Goal: Information Seeking & Learning: Learn about a topic

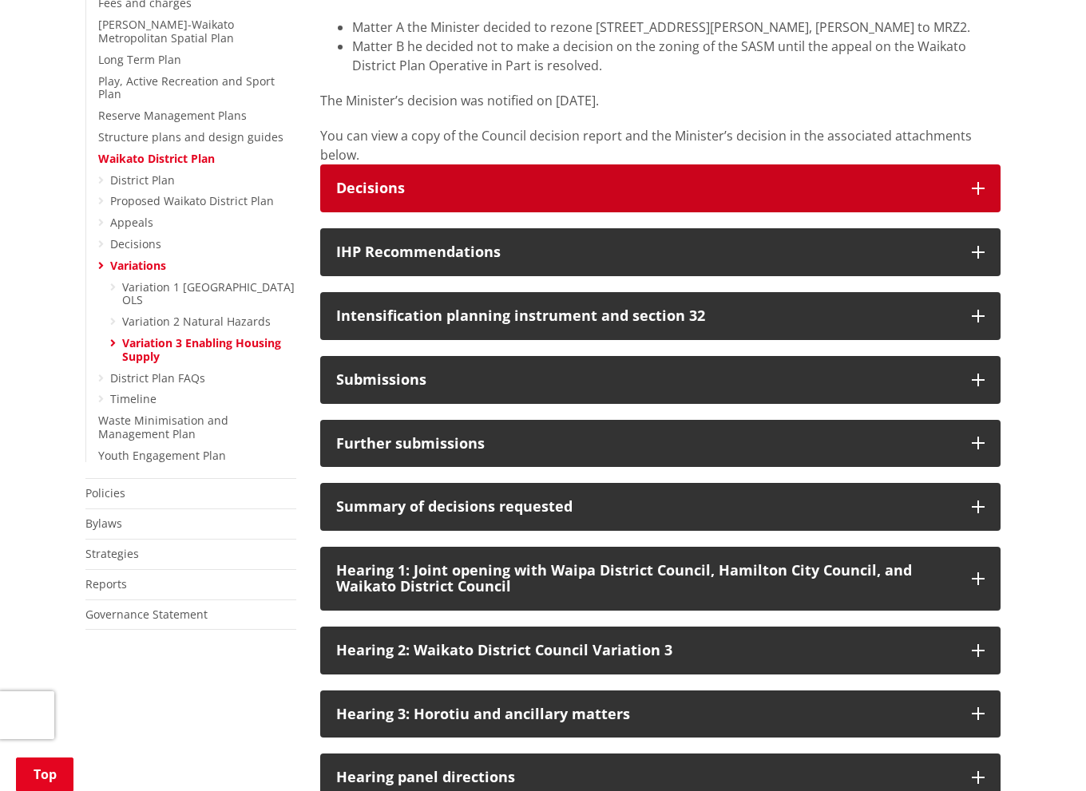
scroll to position [559, 0]
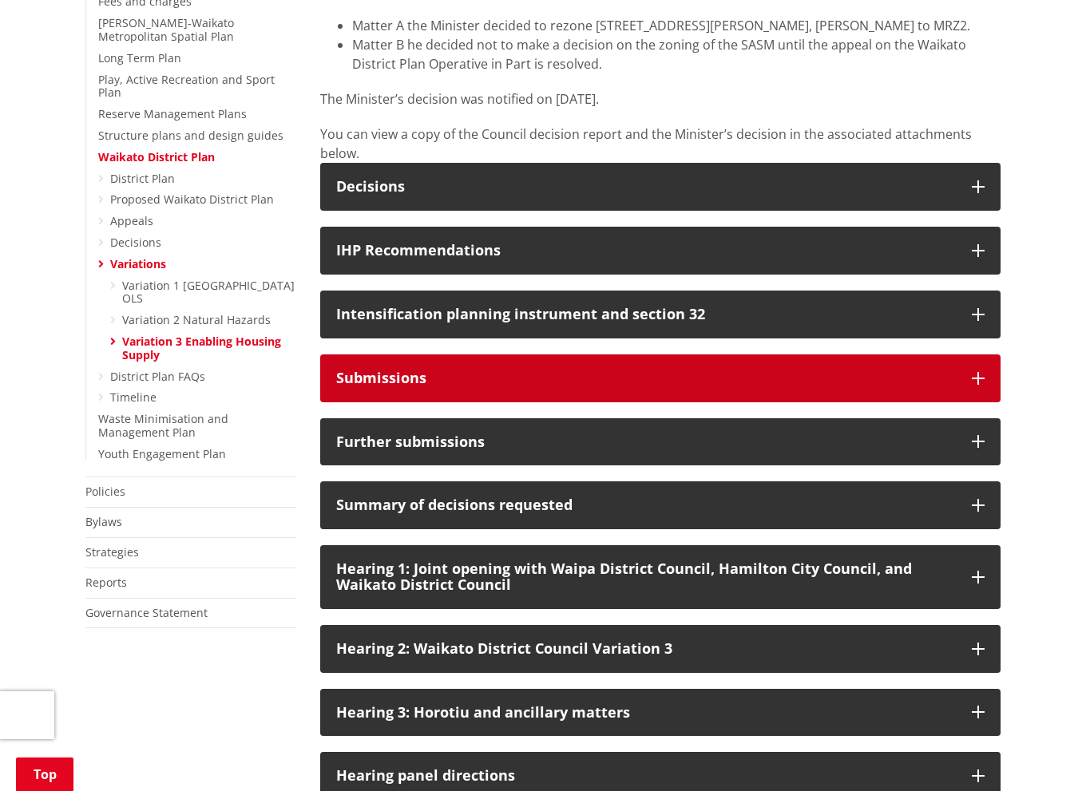
click at [422, 386] on div "Submissions" at bounding box center [646, 378] width 620 height 16
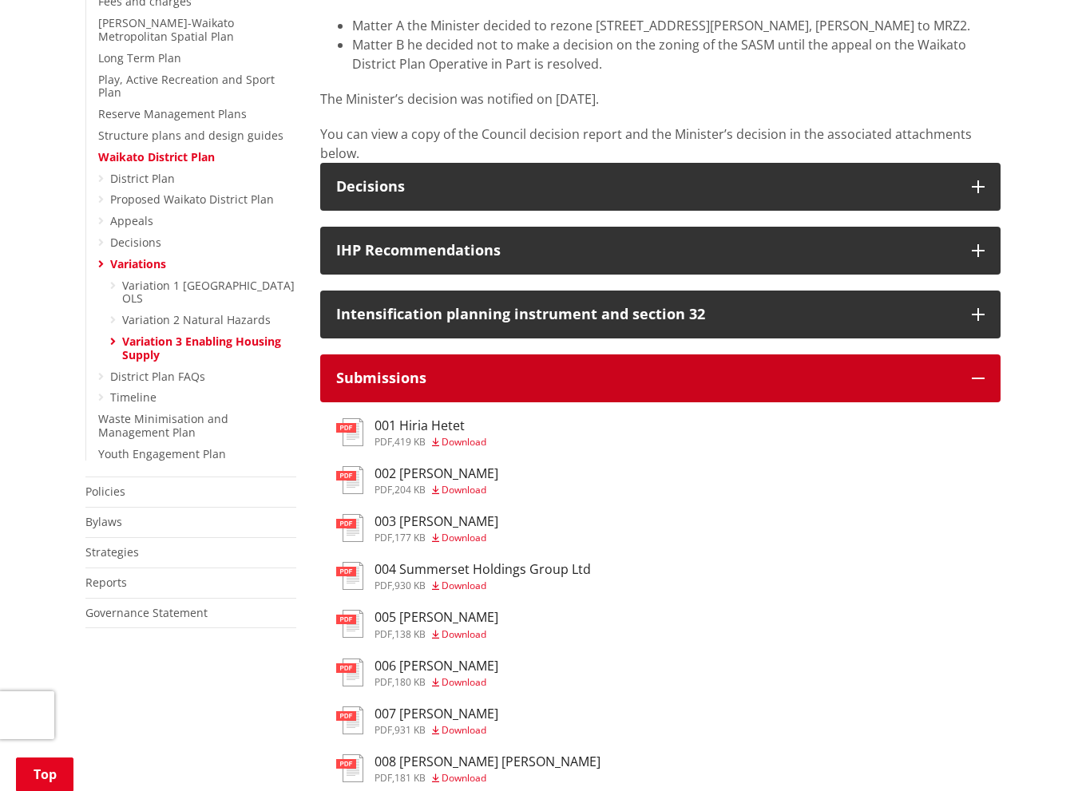
click at [514, 386] on div "Submissions" at bounding box center [646, 378] width 620 height 16
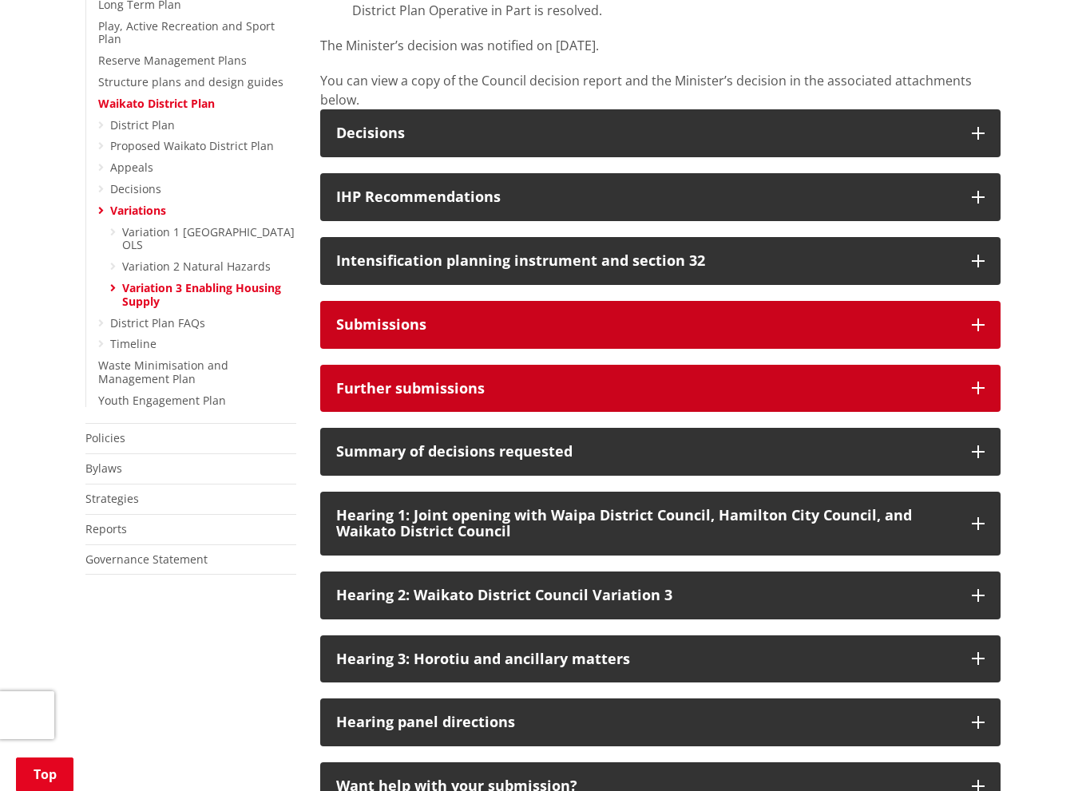
scroll to position [798, 0]
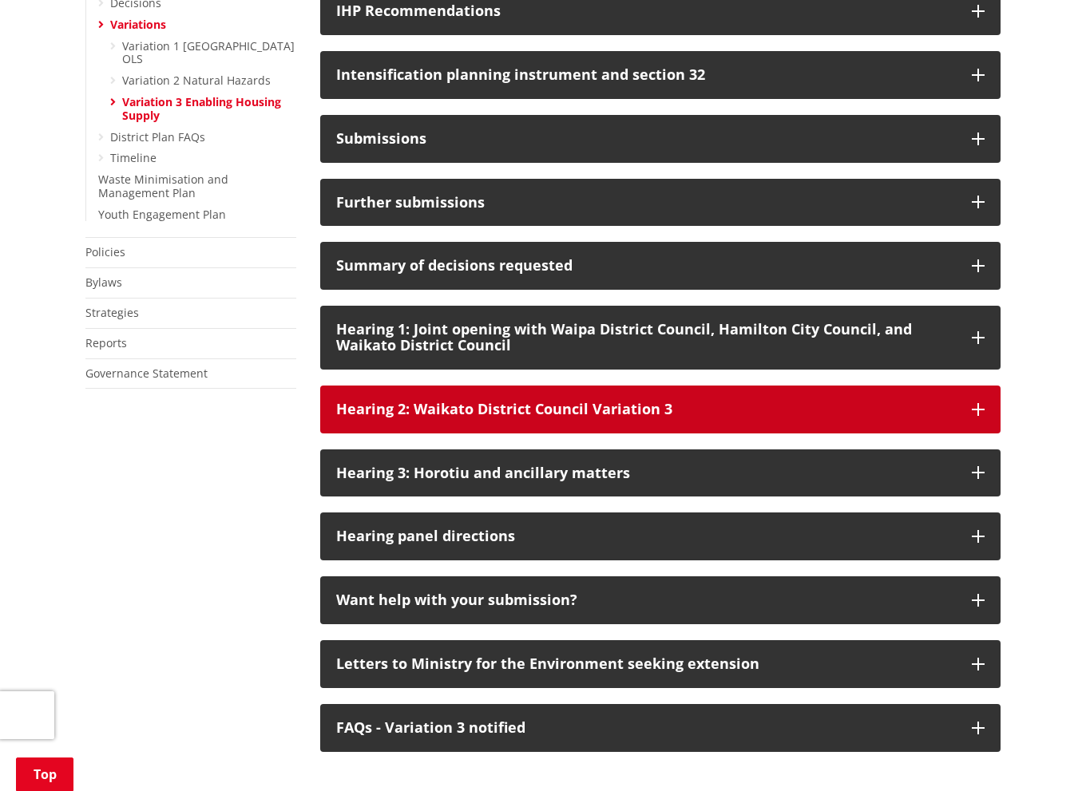
click at [557, 418] on div "Hearing 2: Waikato District Council Variation 3" at bounding box center [646, 410] width 620 height 16
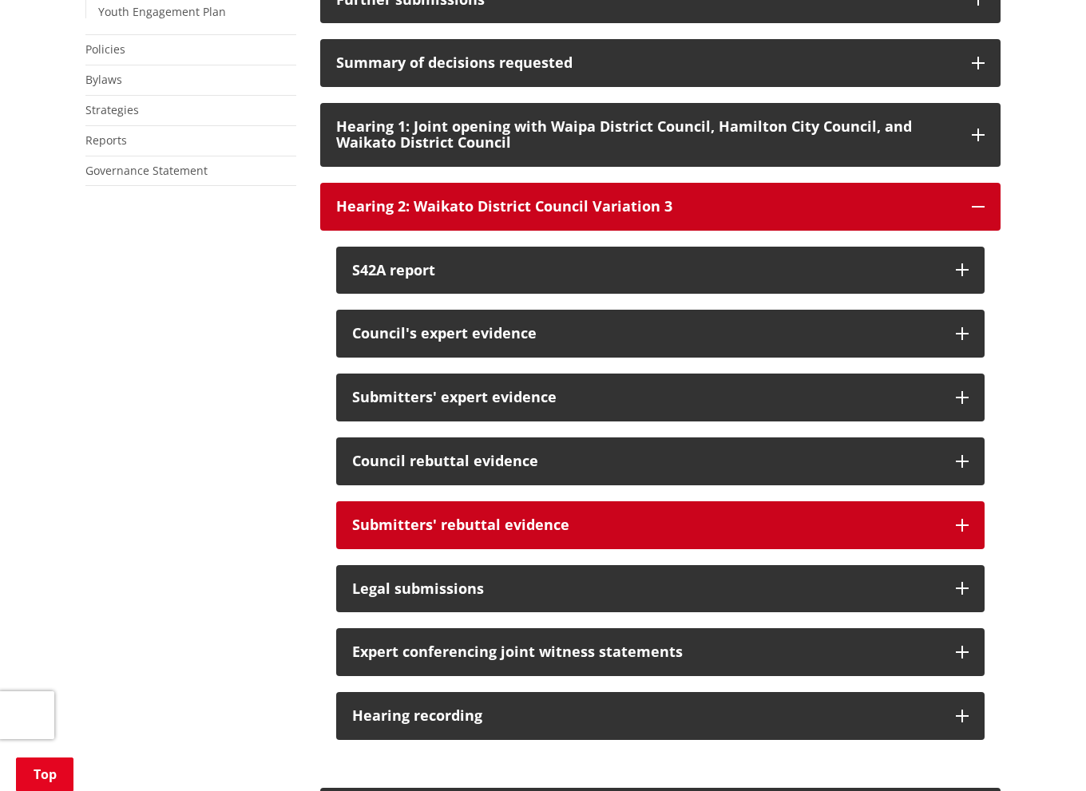
scroll to position [1038, 0]
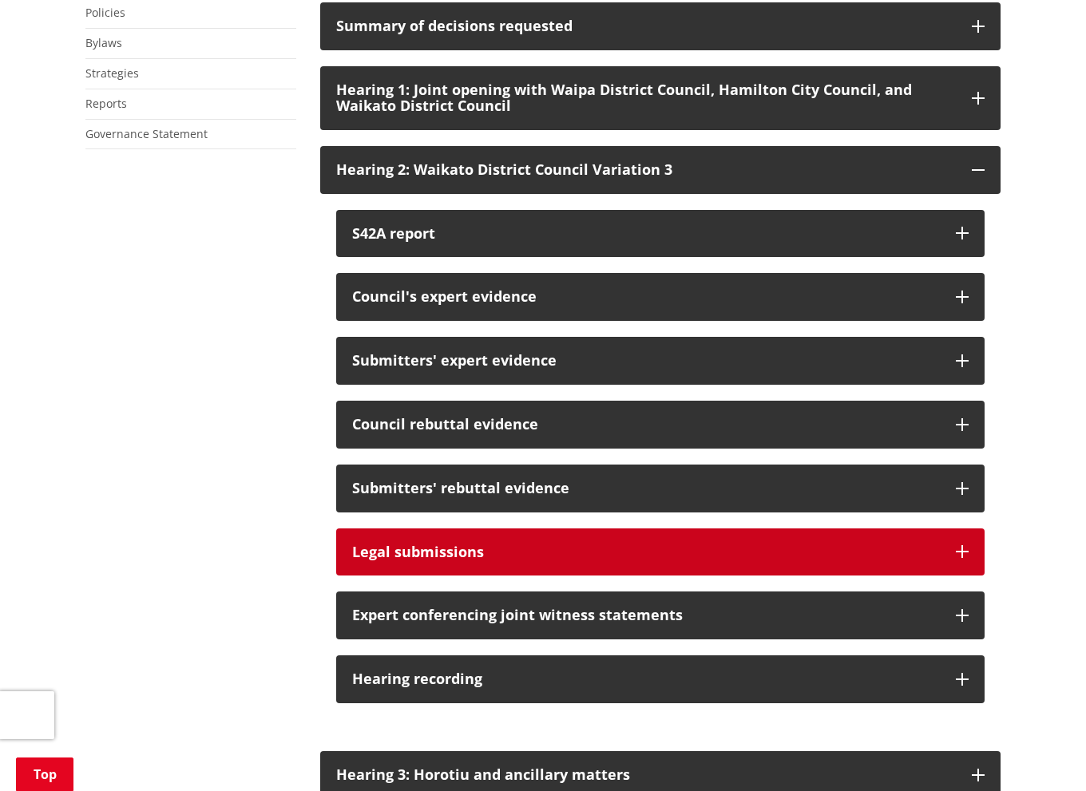
click at [445, 561] on div "Legal submissions" at bounding box center [646, 553] width 588 height 16
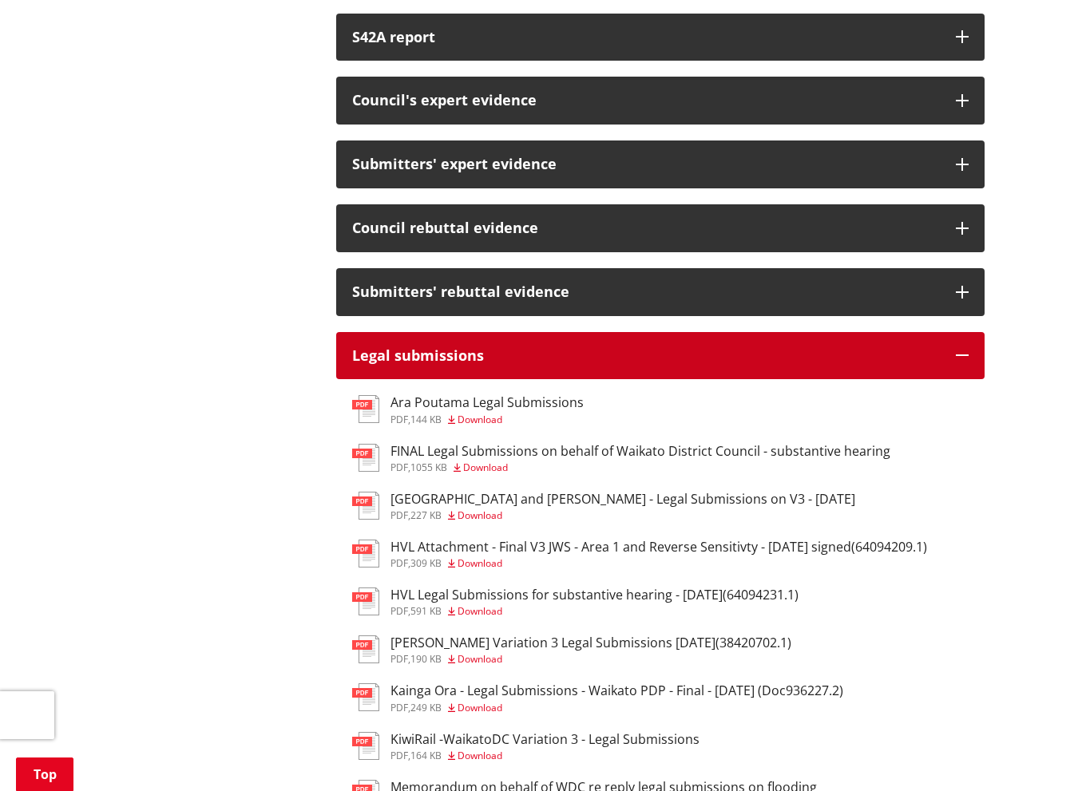
scroll to position [1278, 0]
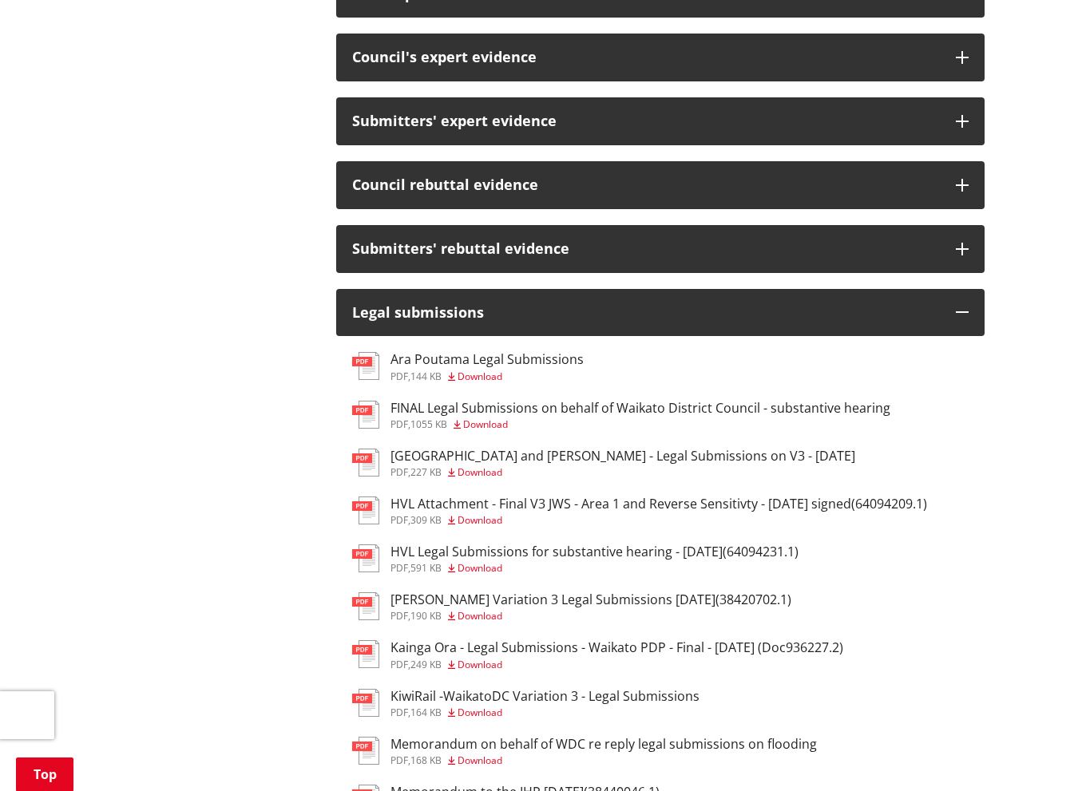
click at [489, 416] on h3 "FINAL Legal Submissions on behalf of Waikato District Council - substantive hea…" at bounding box center [640, 408] width 500 height 15
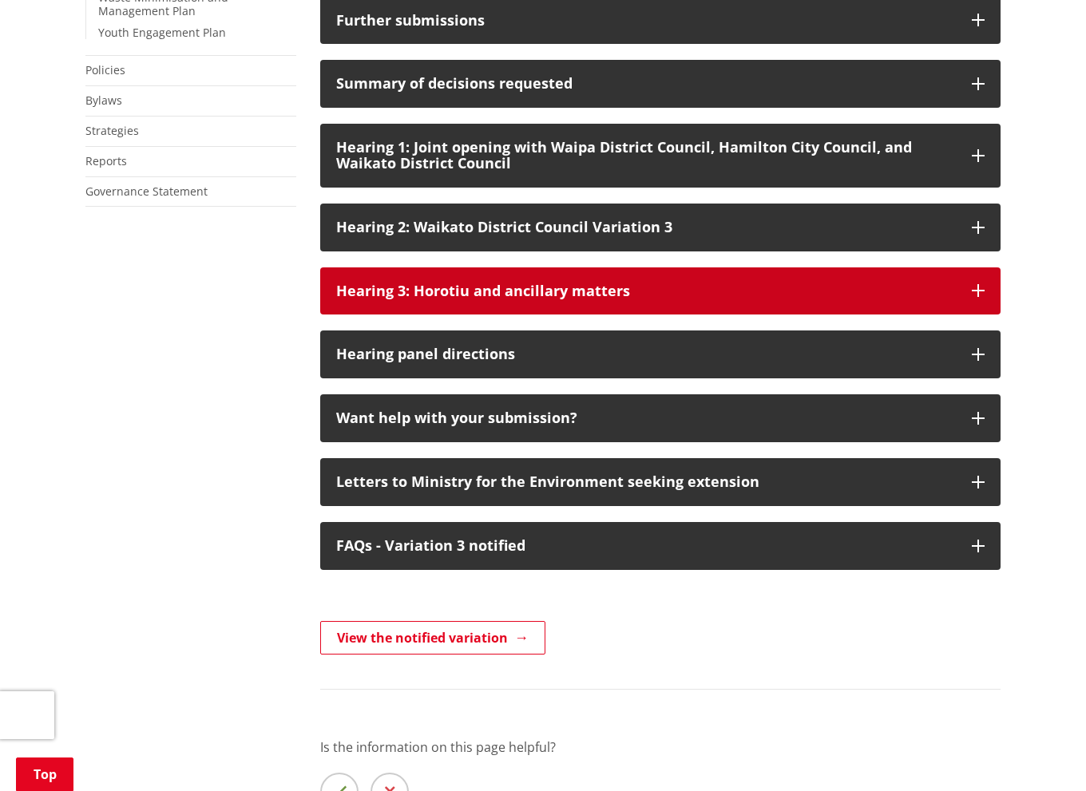
scroll to position [958, 0]
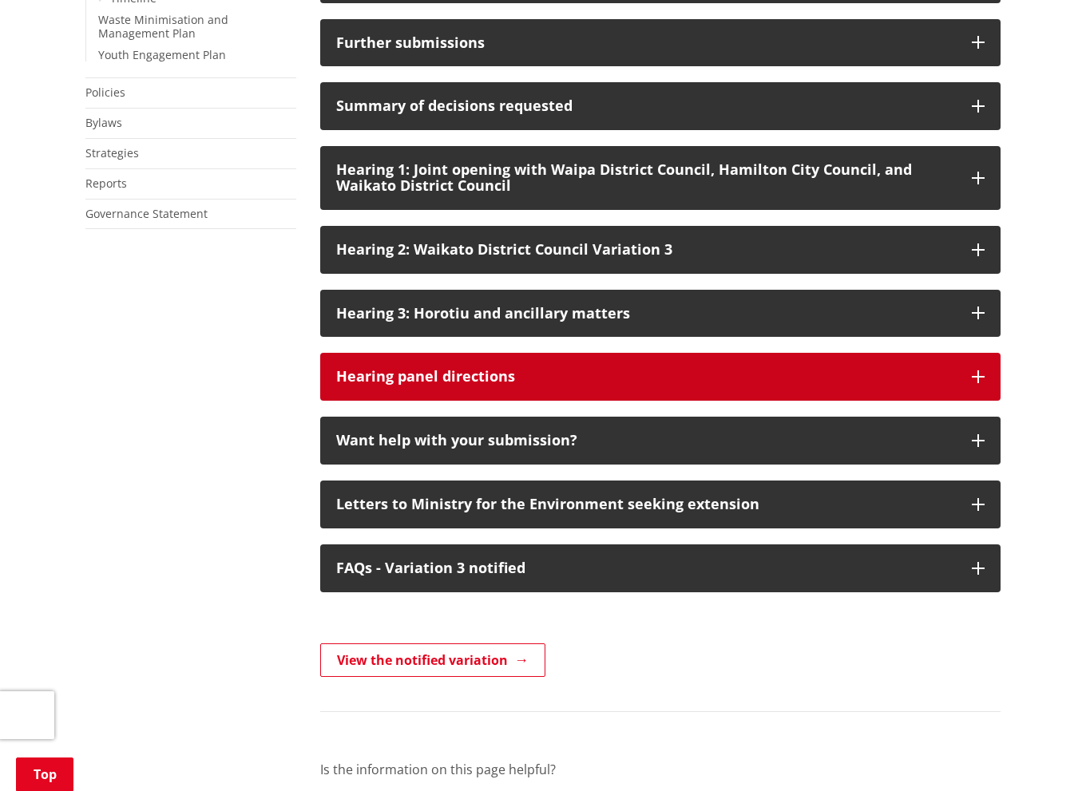
click at [464, 385] on div "Hearing panel directions" at bounding box center [646, 377] width 620 height 16
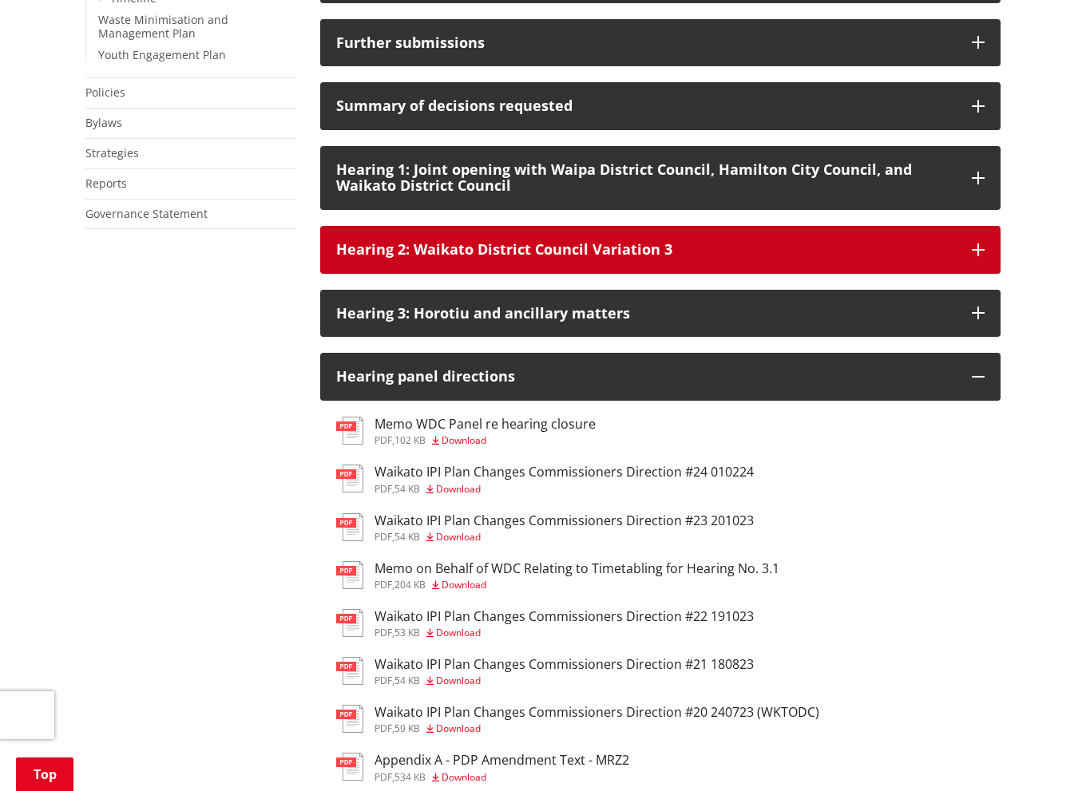
click at [493, 258] on div "Hearing 2: Waikato District Council Variation 3" at bounding box center [646, 250] width 620 height 16
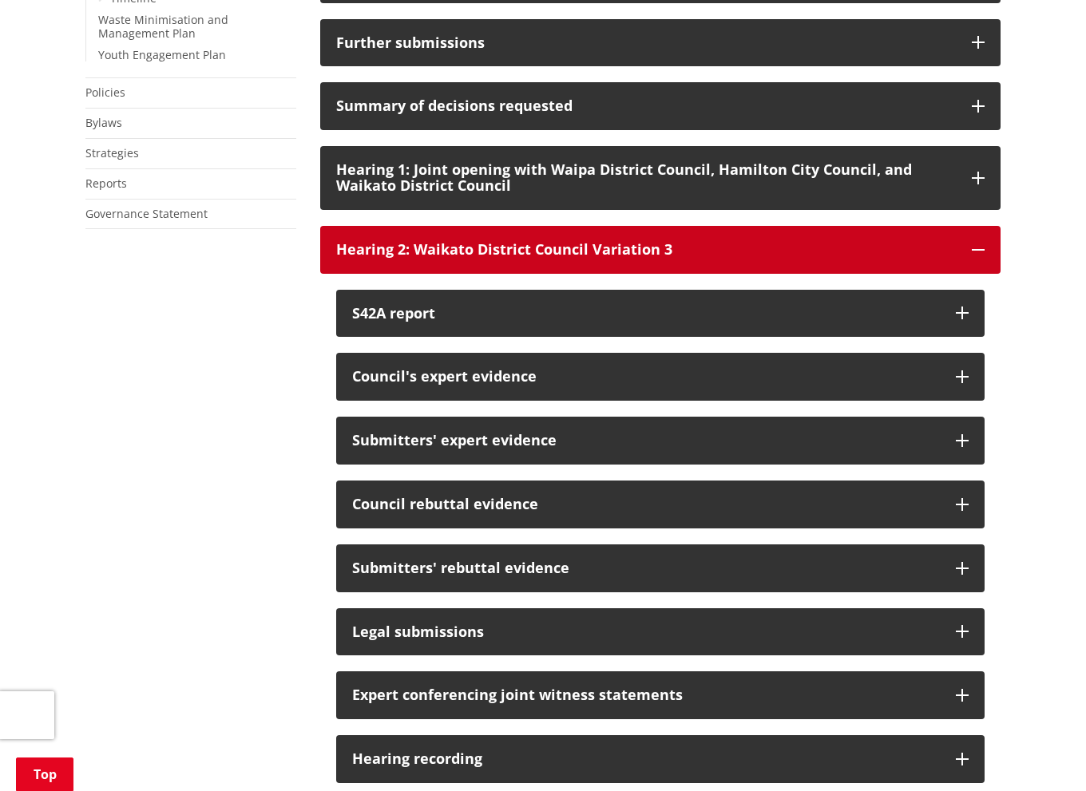
click at [485, 258] on div "Hearing 2: Waikato District Council Variation 3" at bounding box center [646, 250] width 620 height 16
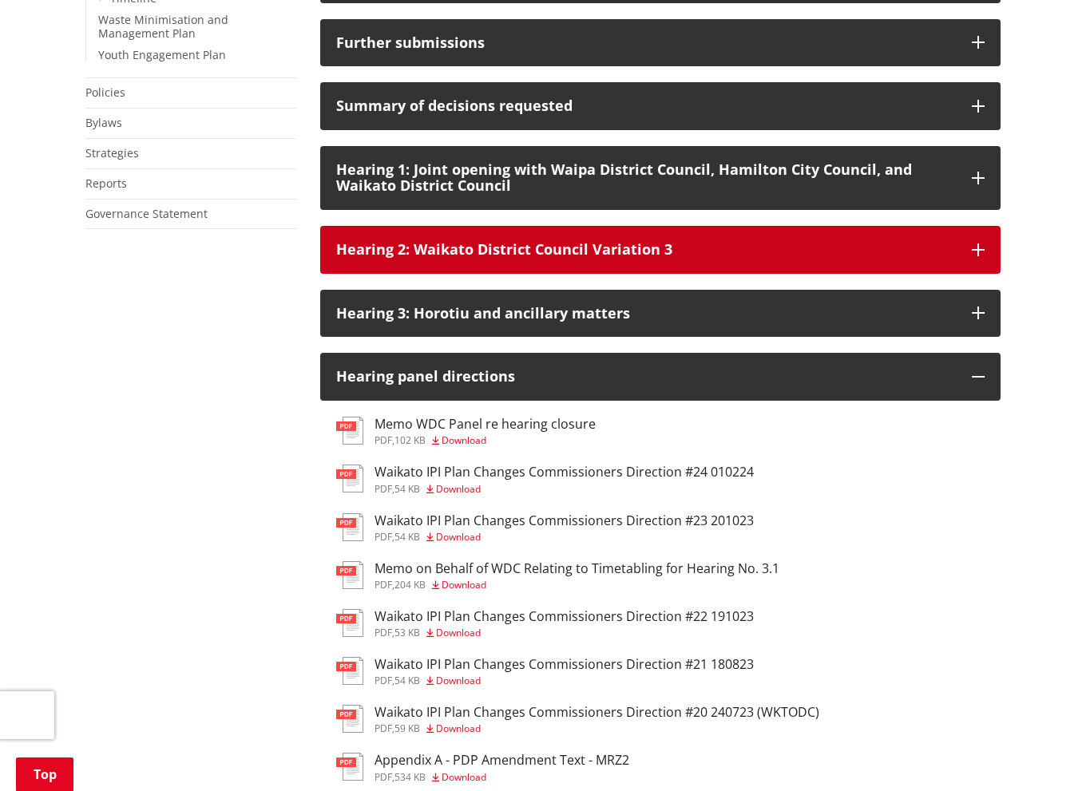
click at [472, 258] on div "Hearing 2: Waikato District Council Variation 3" at bounding box center [646, 250] width 620 height 16
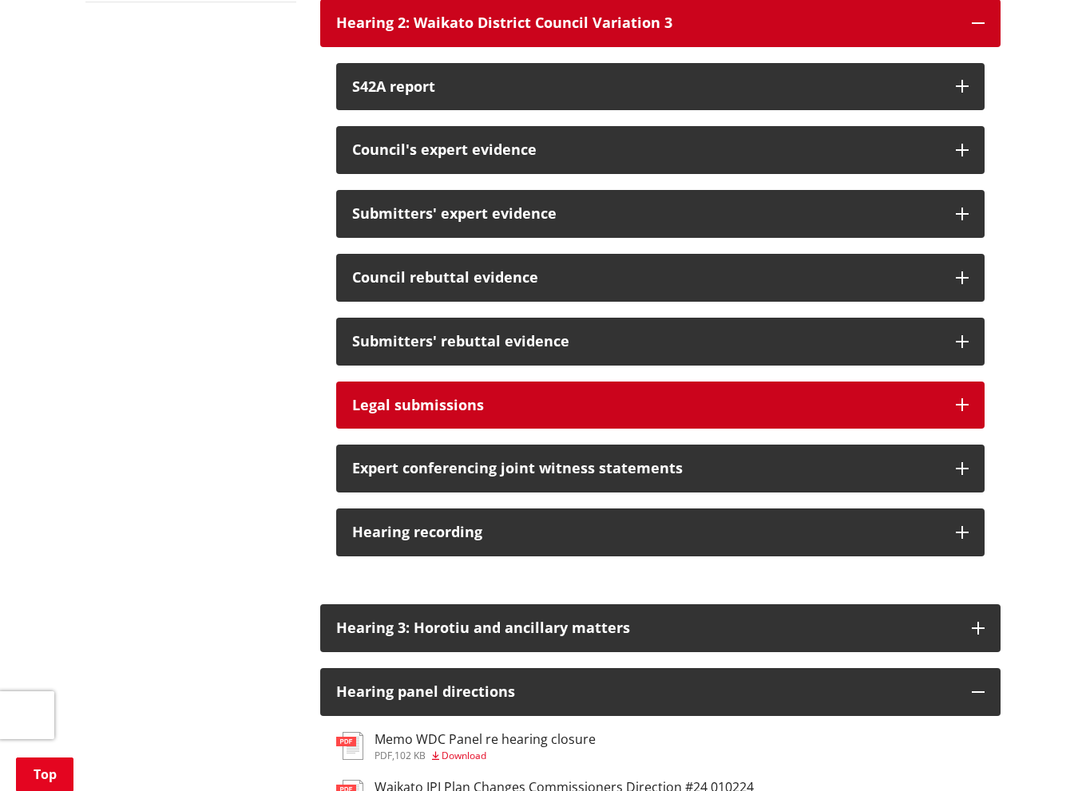
scroll to position [1278, 0]
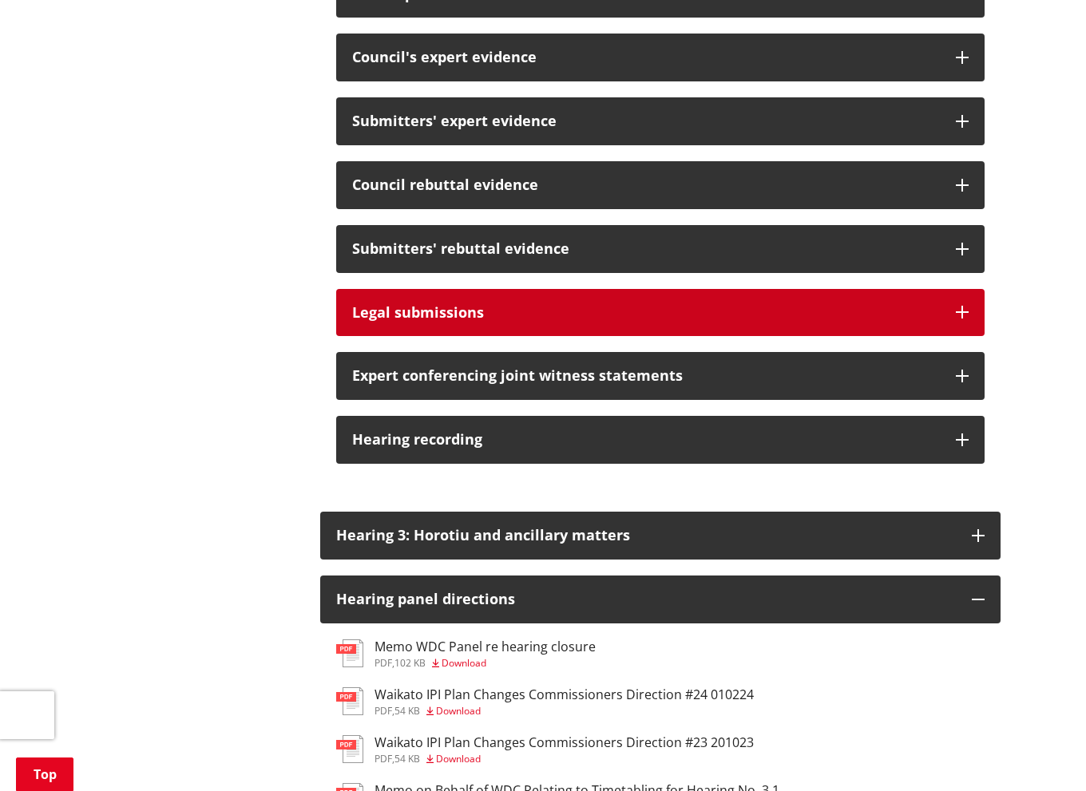
click at [459, 315] on button "Legal submissions" at bounding box center [660, 313] width 648 height 48
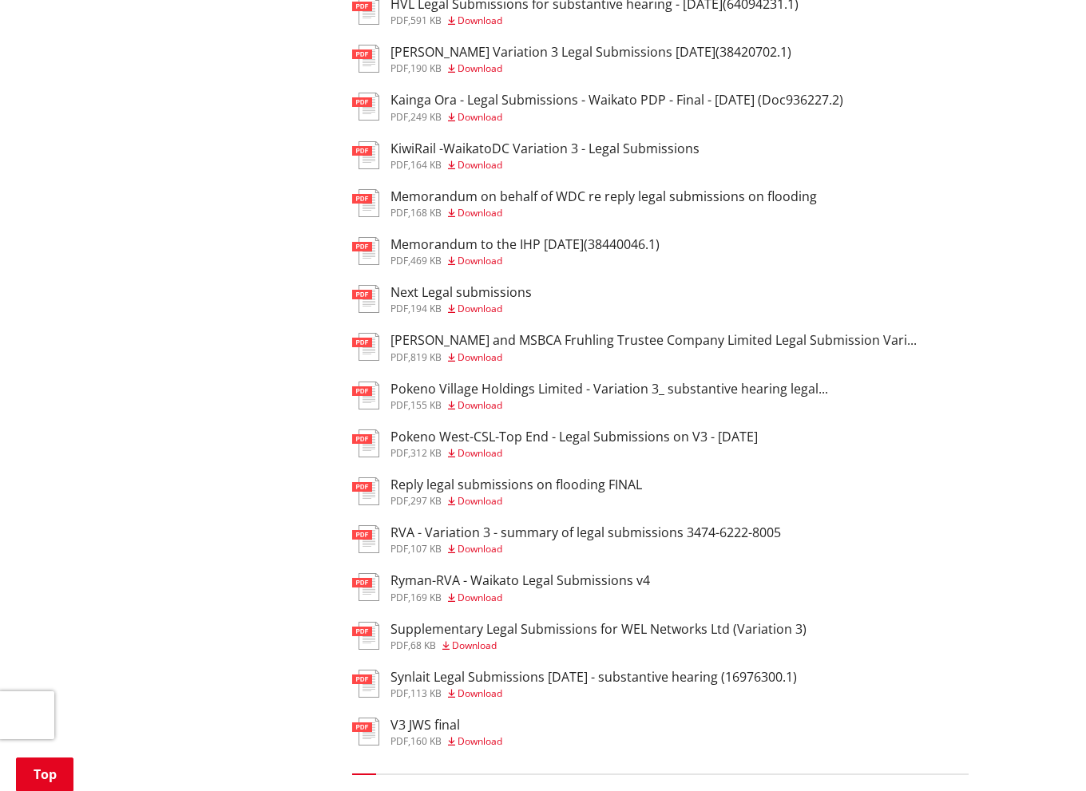
scroll to position [1996, 0]
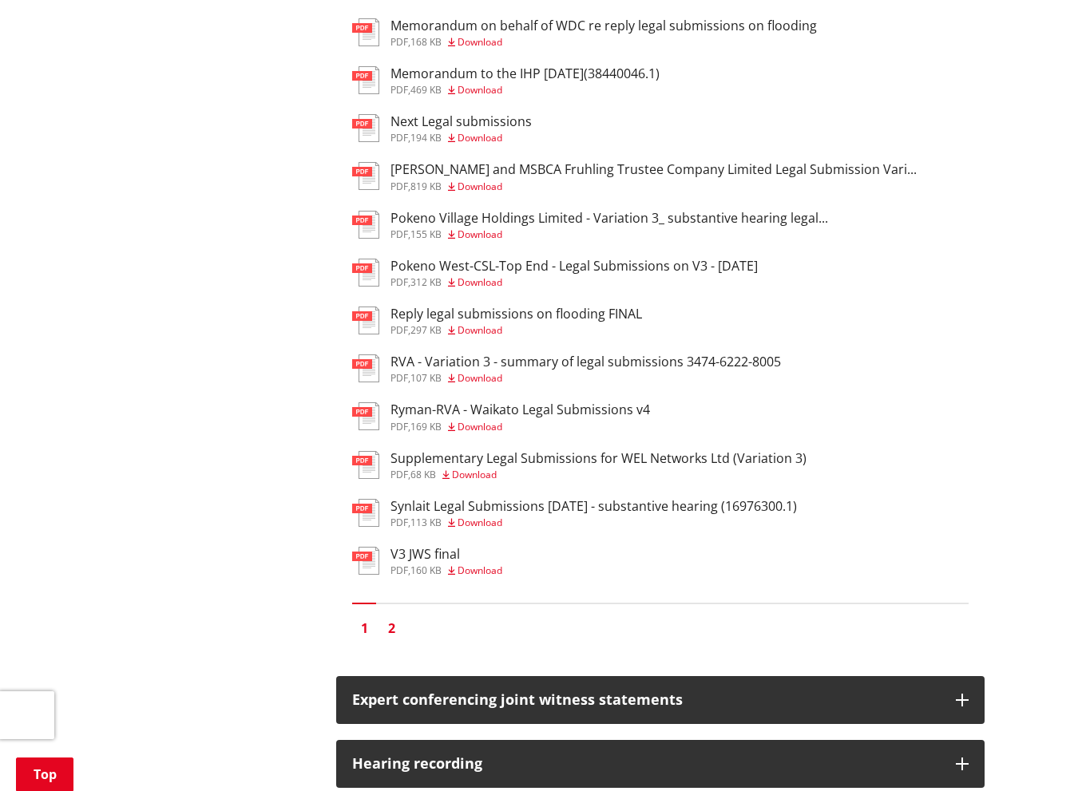
click at [393, 640] on link "2" at bounding box center [391, 628] width 24 height 24
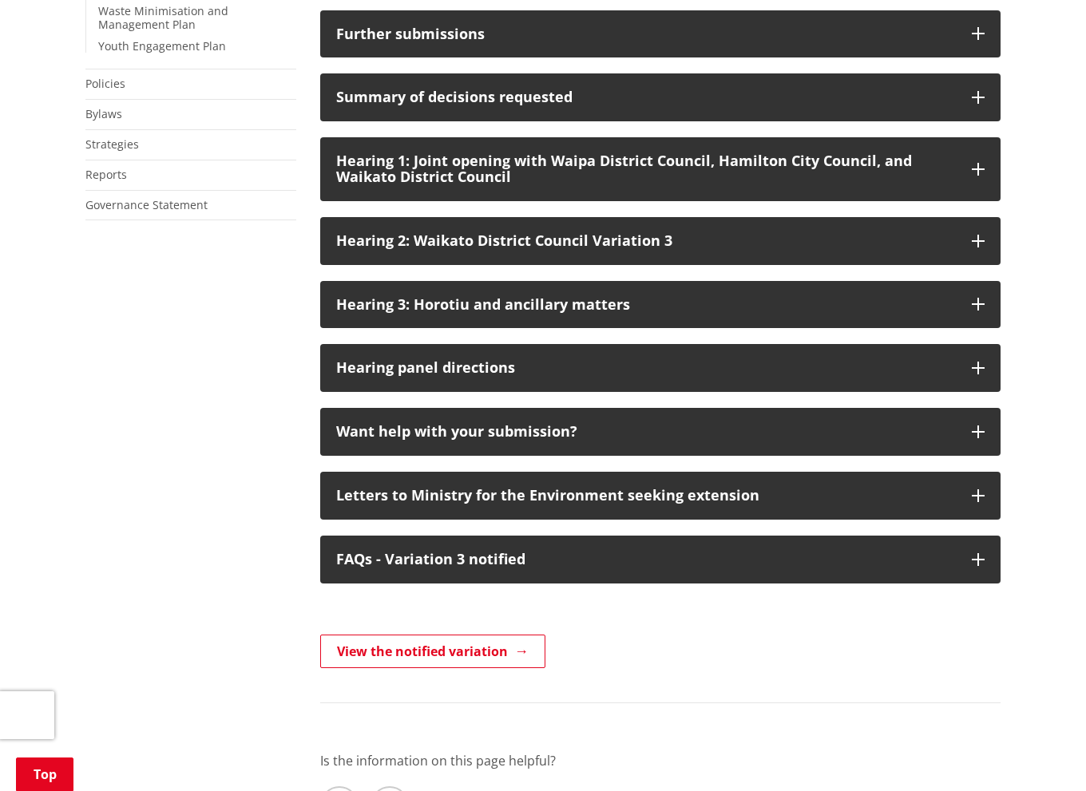
scroll to position [798, 0]
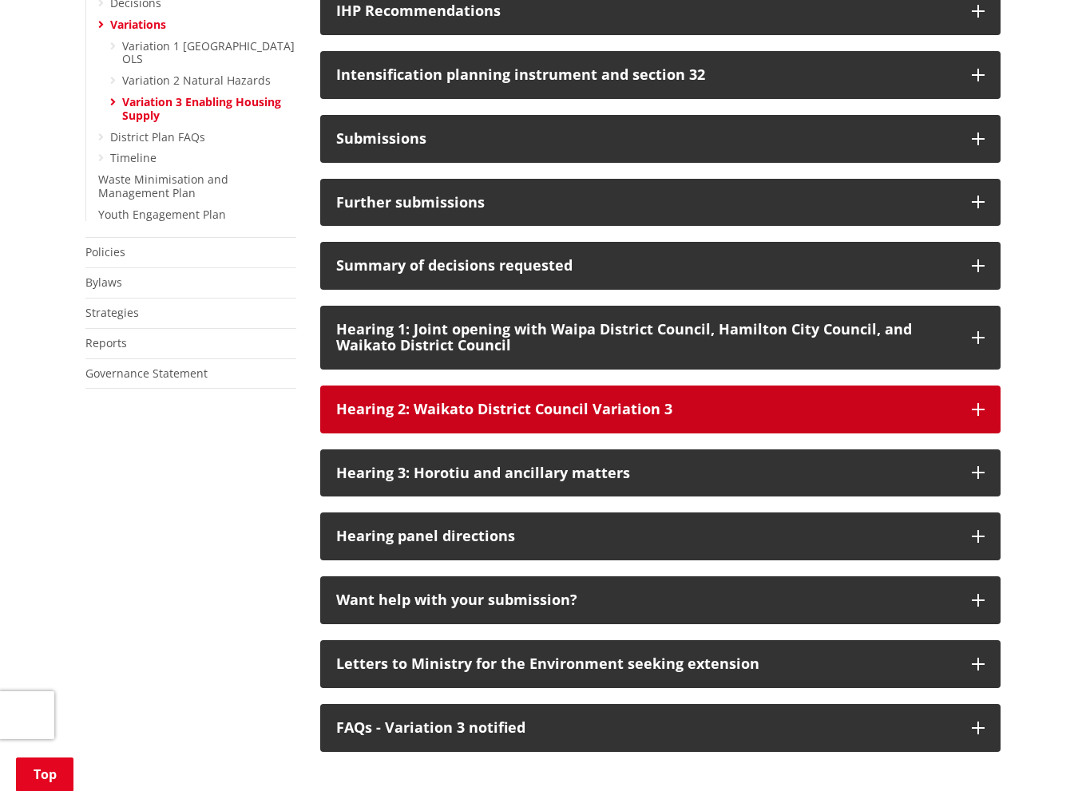
click at [496, 418] on div "Hearing 2: Waikato District Council Variation 3" at bounding box center [646, 410] width 620 height 16
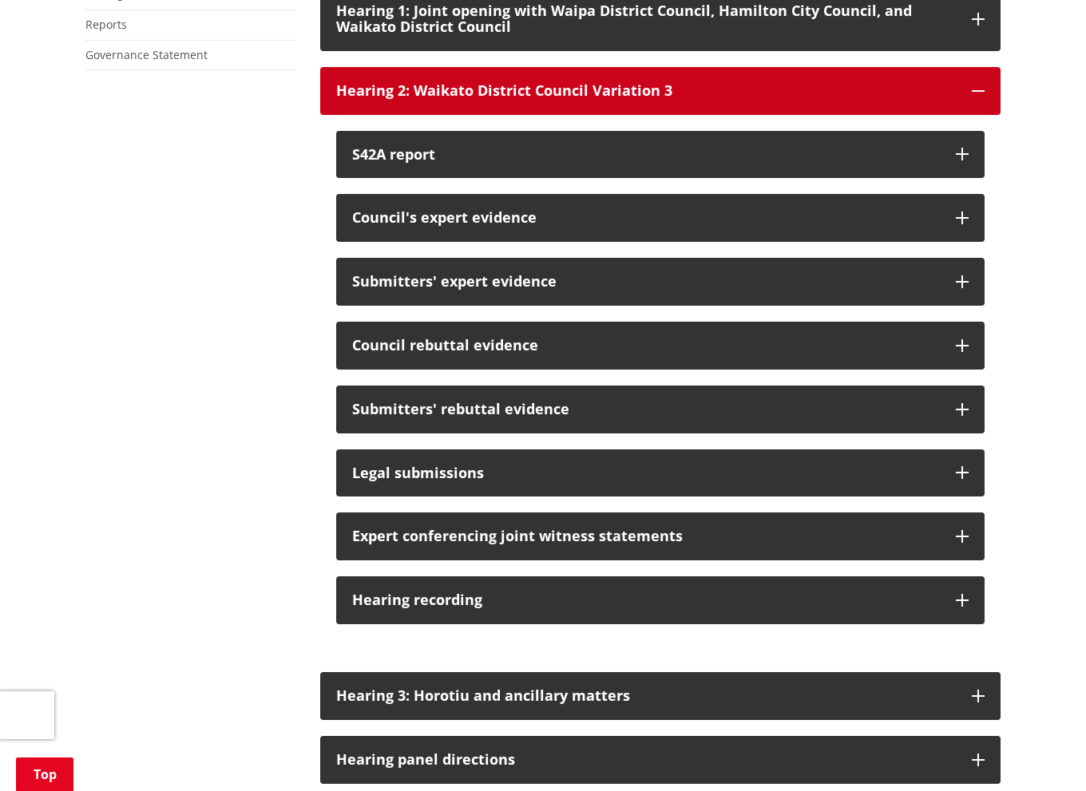
scroll to position [1118, 0]
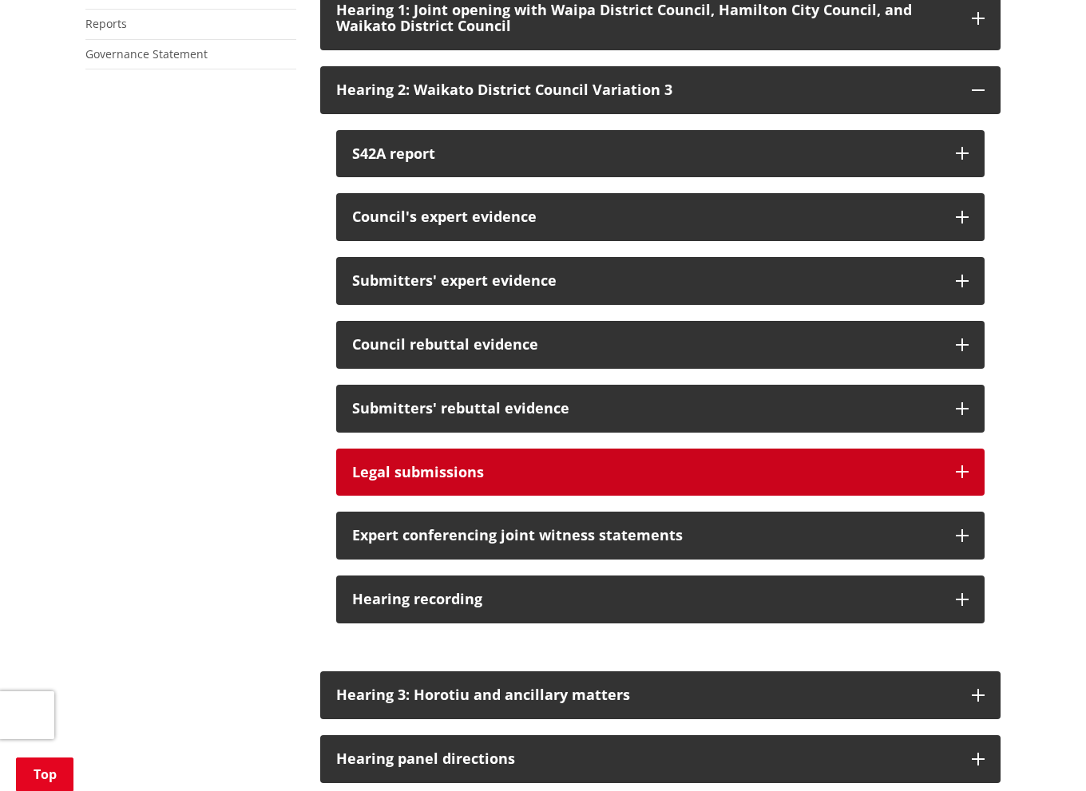
click at [460, 481] on div "Legal submissions" at bounding box center [646, 473] width 588 height 16
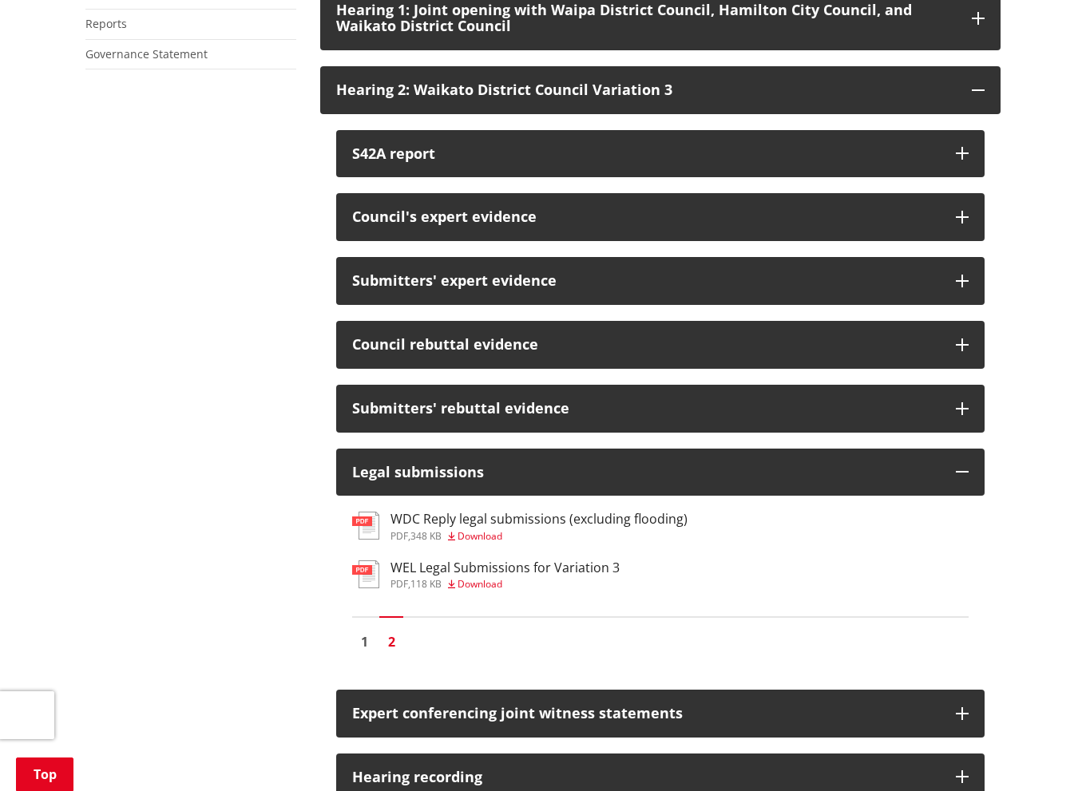
click at [460, 527] on h3 "WDC Reply legal submissions (excluding flooding)" at bounding box center [538, 519] width 297 height 15
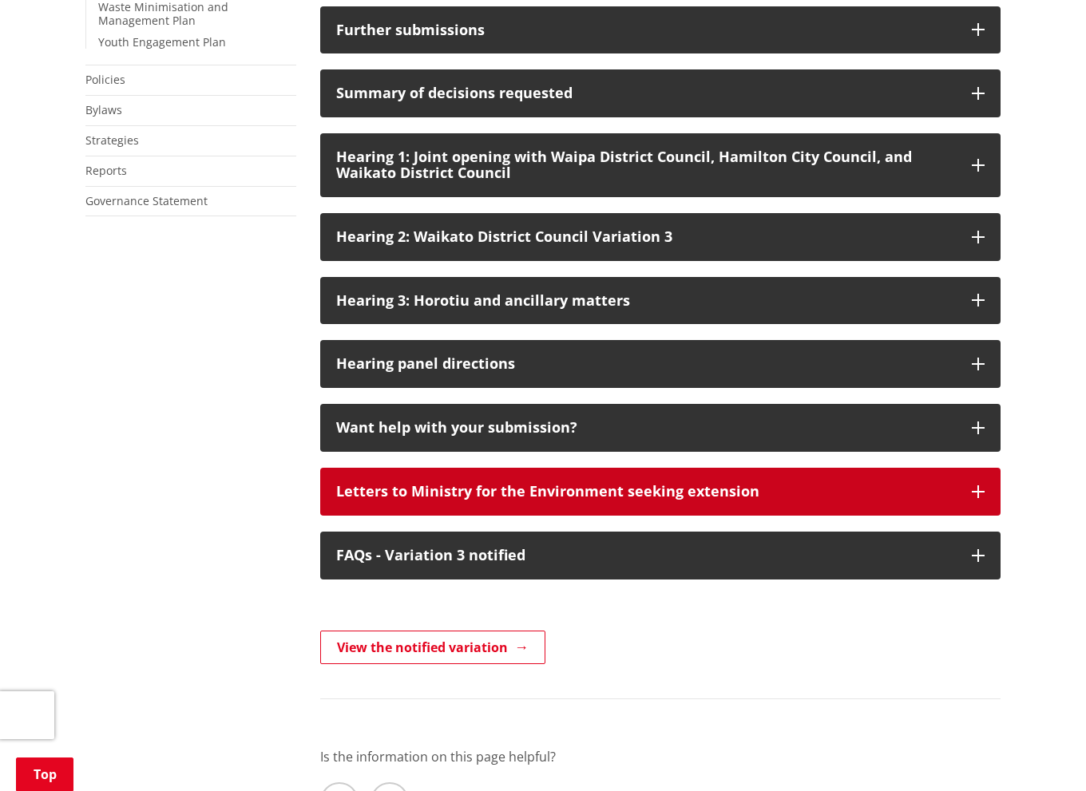
scroll to position [878, 0]
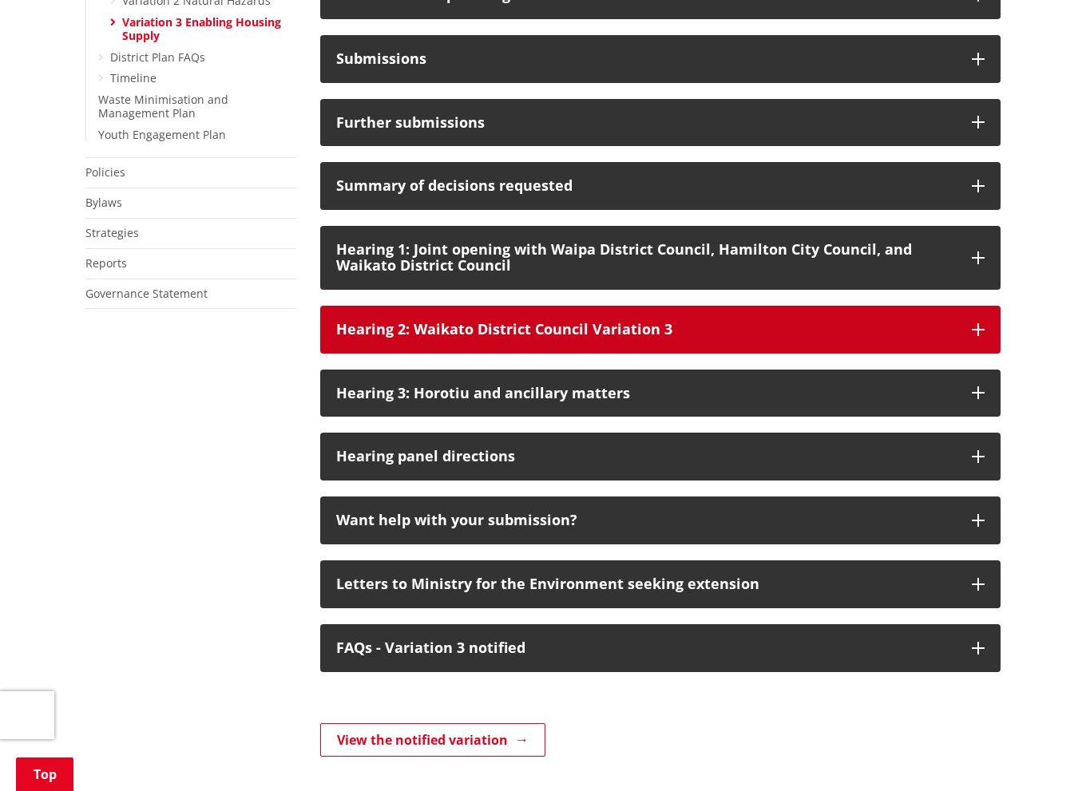
click at [517, 338] on div "Hearing 2: Waikato District Council Variation 3" at bounding box center [646, 330] width 620 height 16
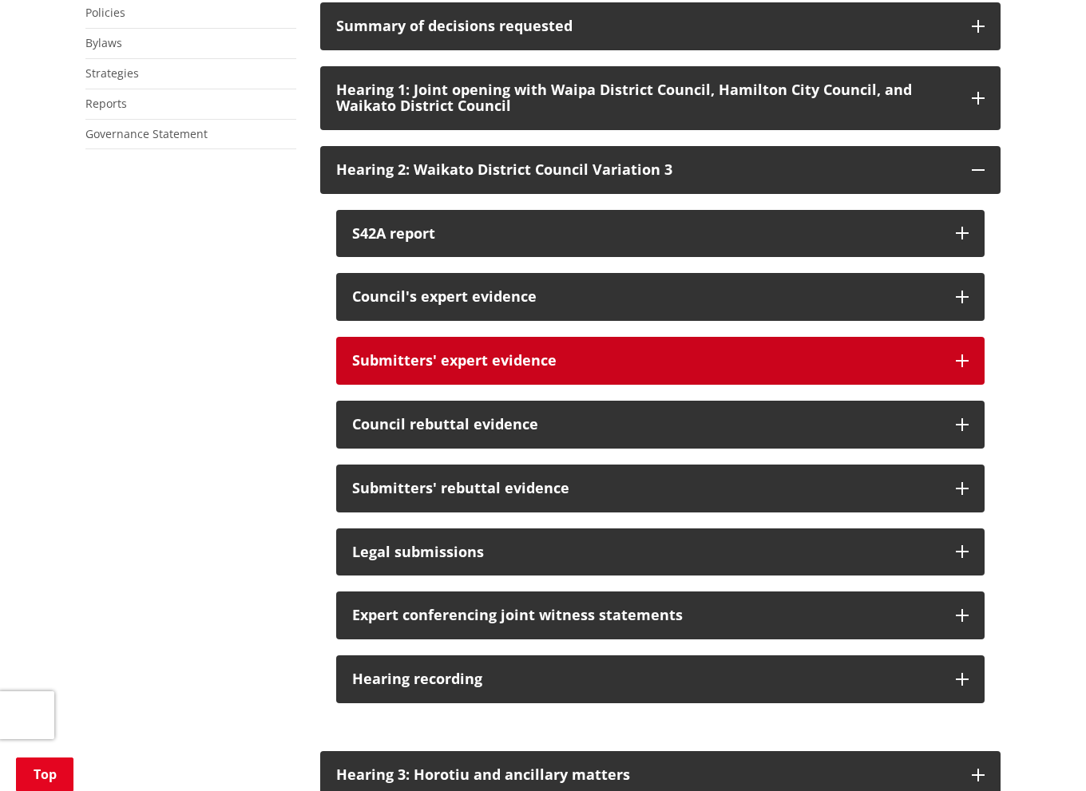
scroll to position [1118, 0]
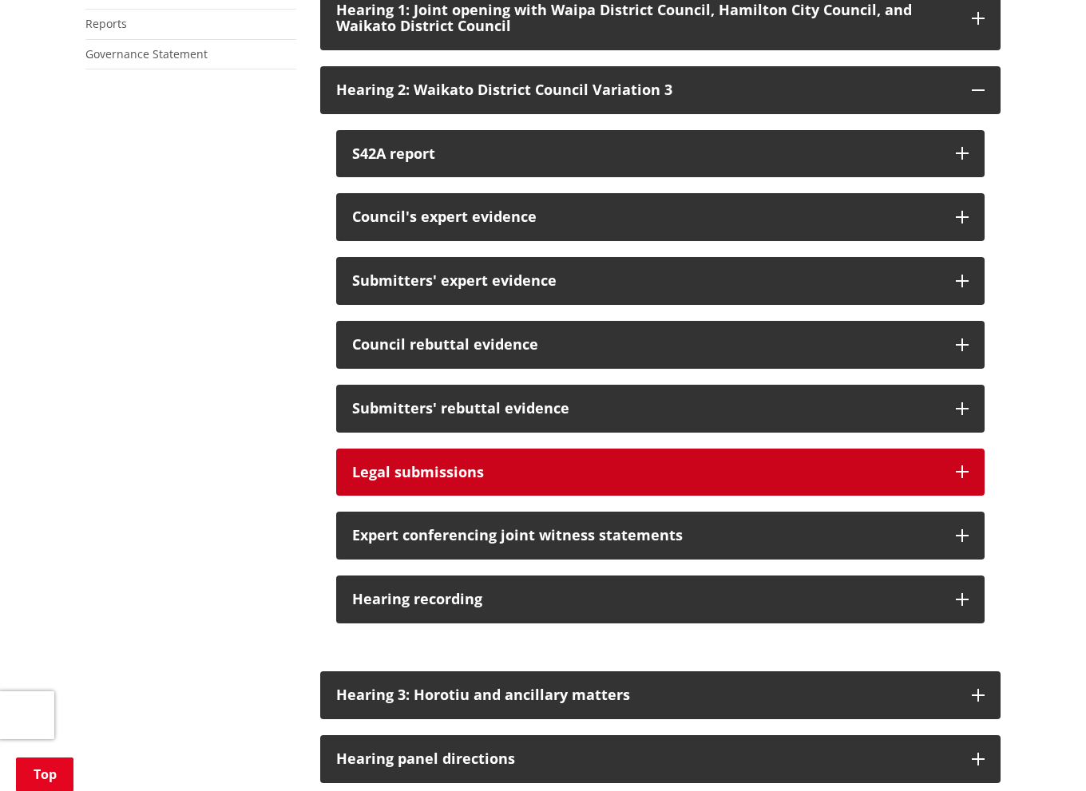
click at [479, 481] on div "Legal submissions" at bounding box center [646, 473] width 588 height 16
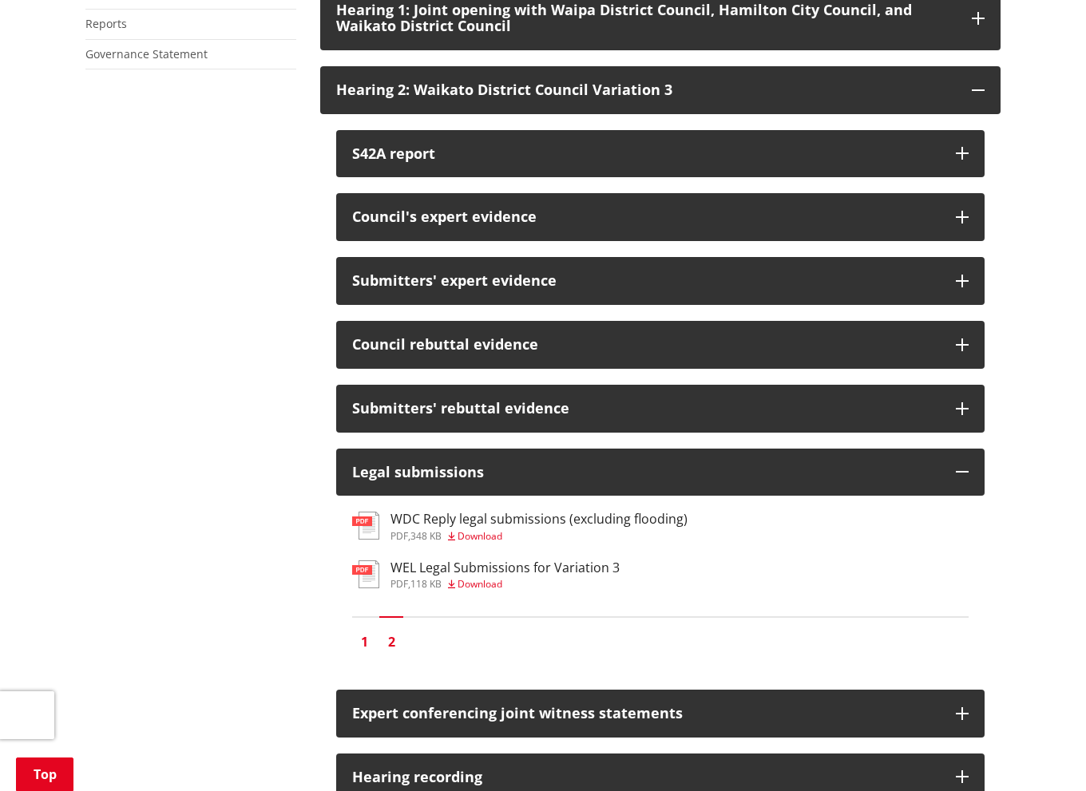
click at [363, 654] on link "1" at bounding box center [364, 642] width 24 height 24
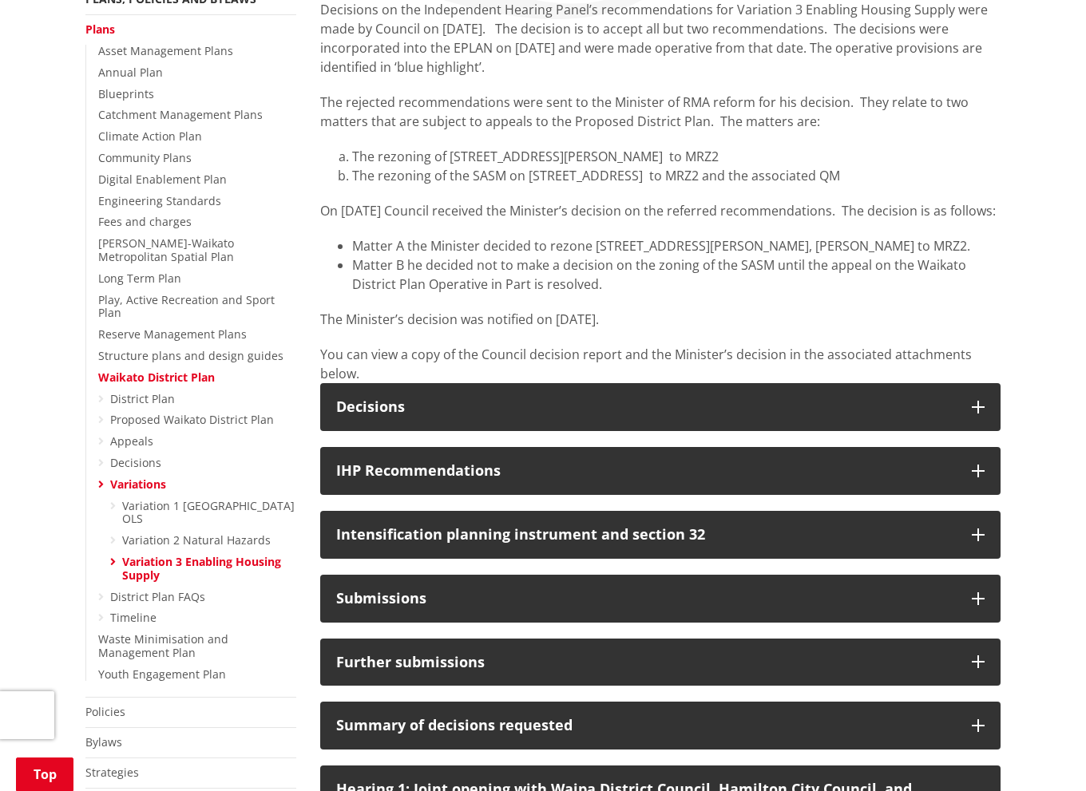
scroll to position [399, 0]
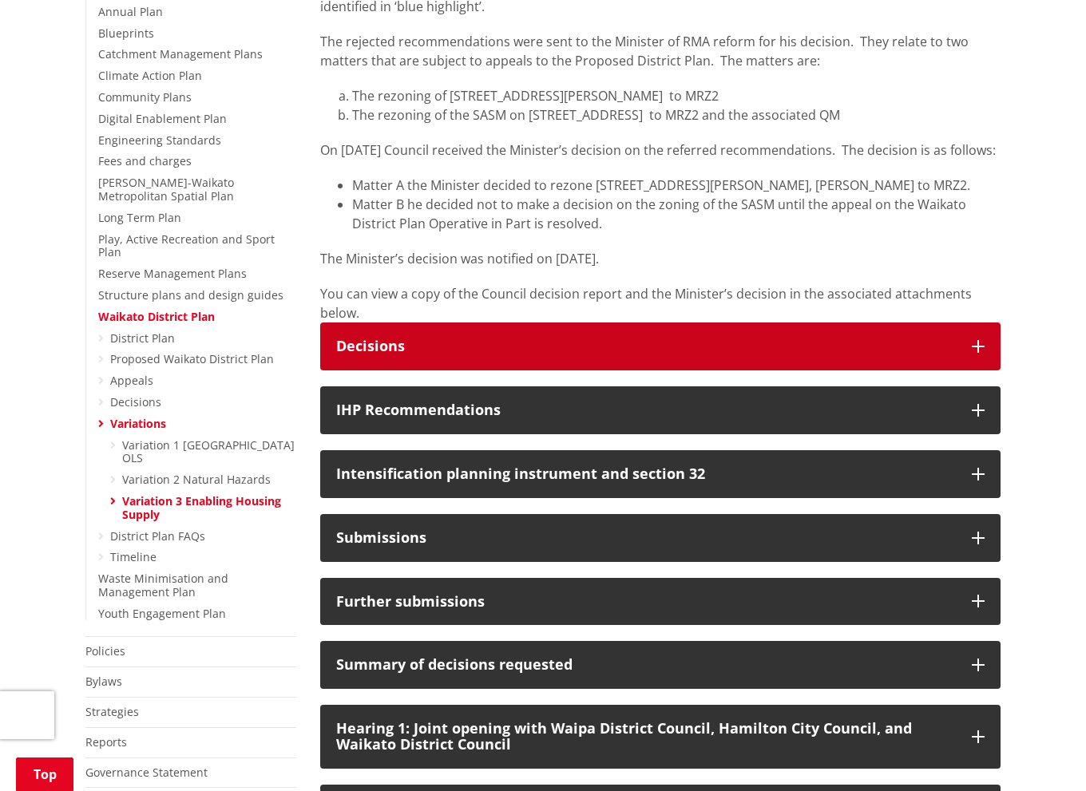
click at [465, 355] on div "Decisions" at bounding box center [646, 347] width 620 height 16
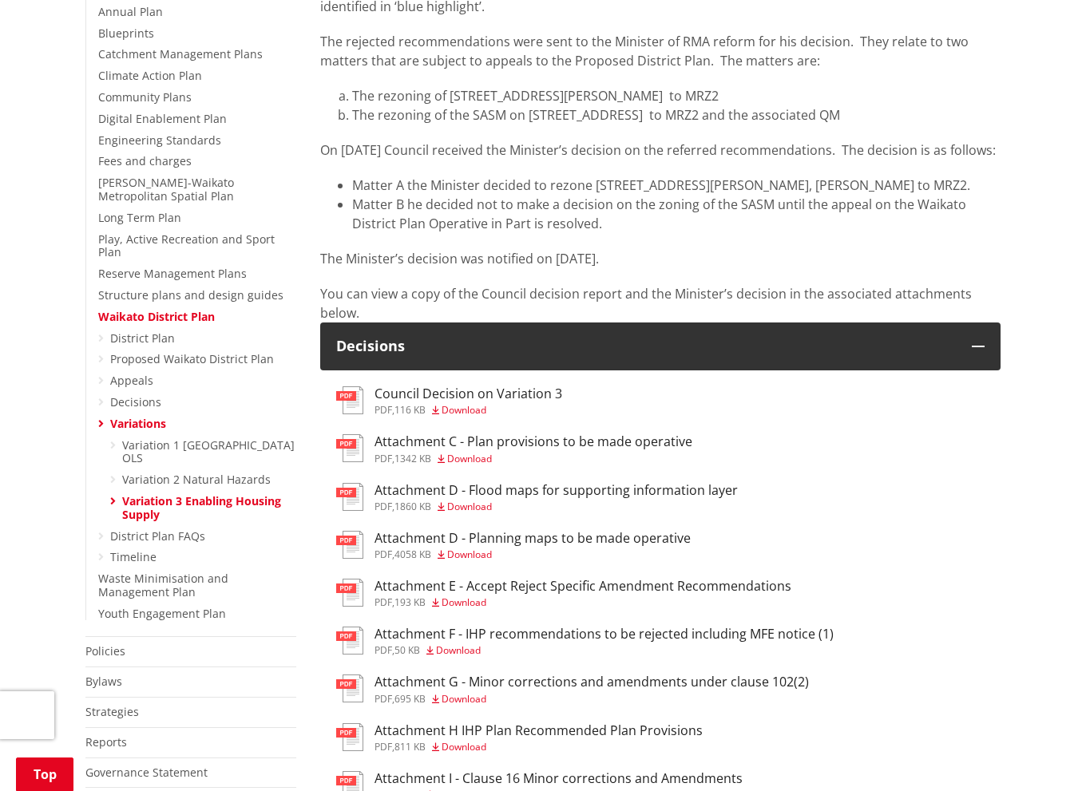
click at [502, 402] on h3 "Council Decision on Variation 3" at bounding box center [468, 393] width 188 height 15
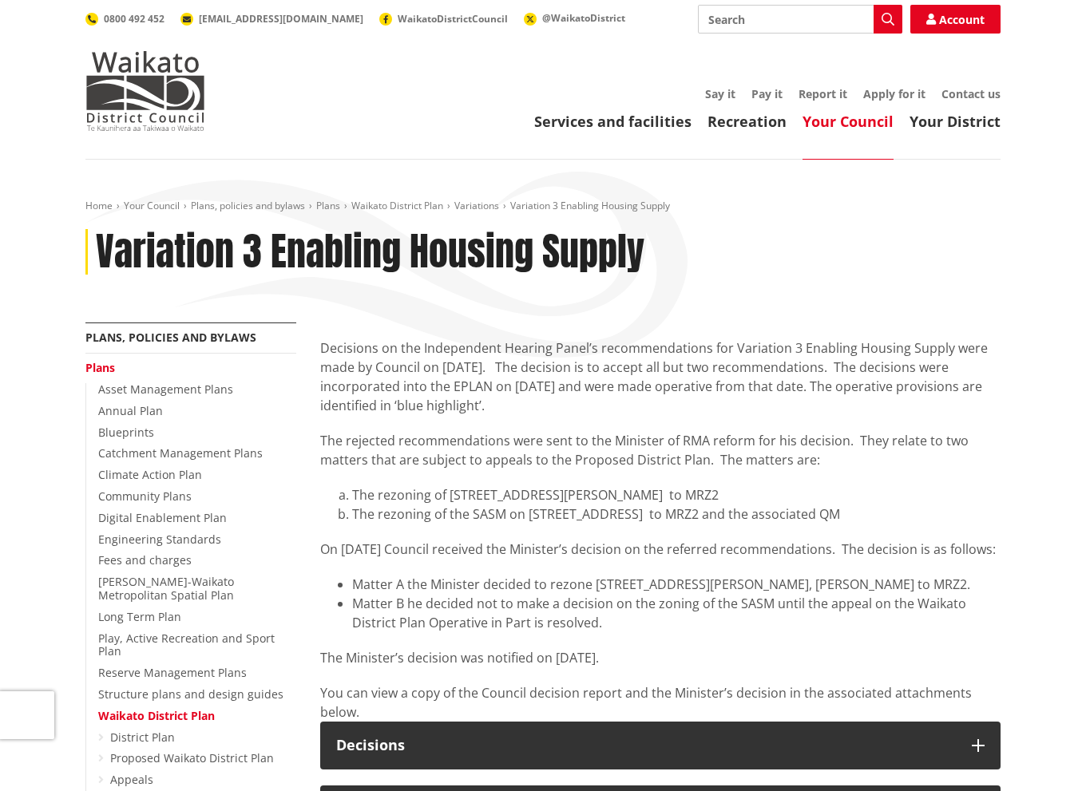
scroll to position [399, 0]
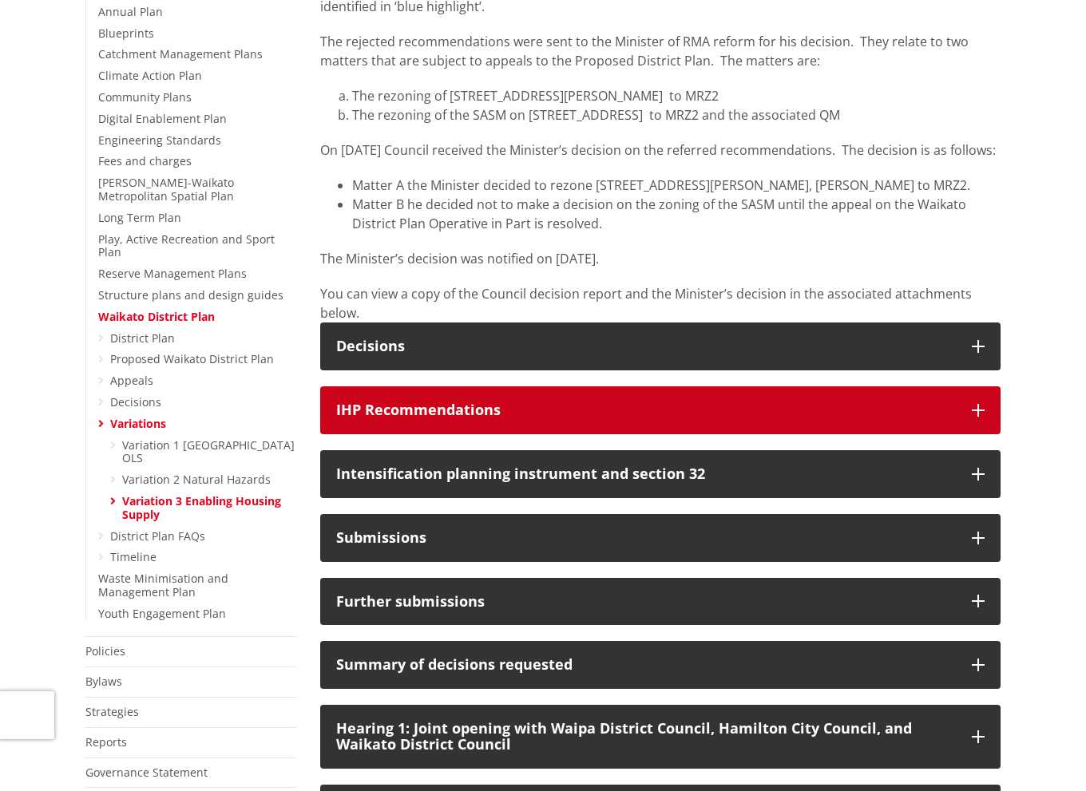
click at [438, 418] on div "IHP Recommendations" at bounding box center [646, 410] width 620 height 16
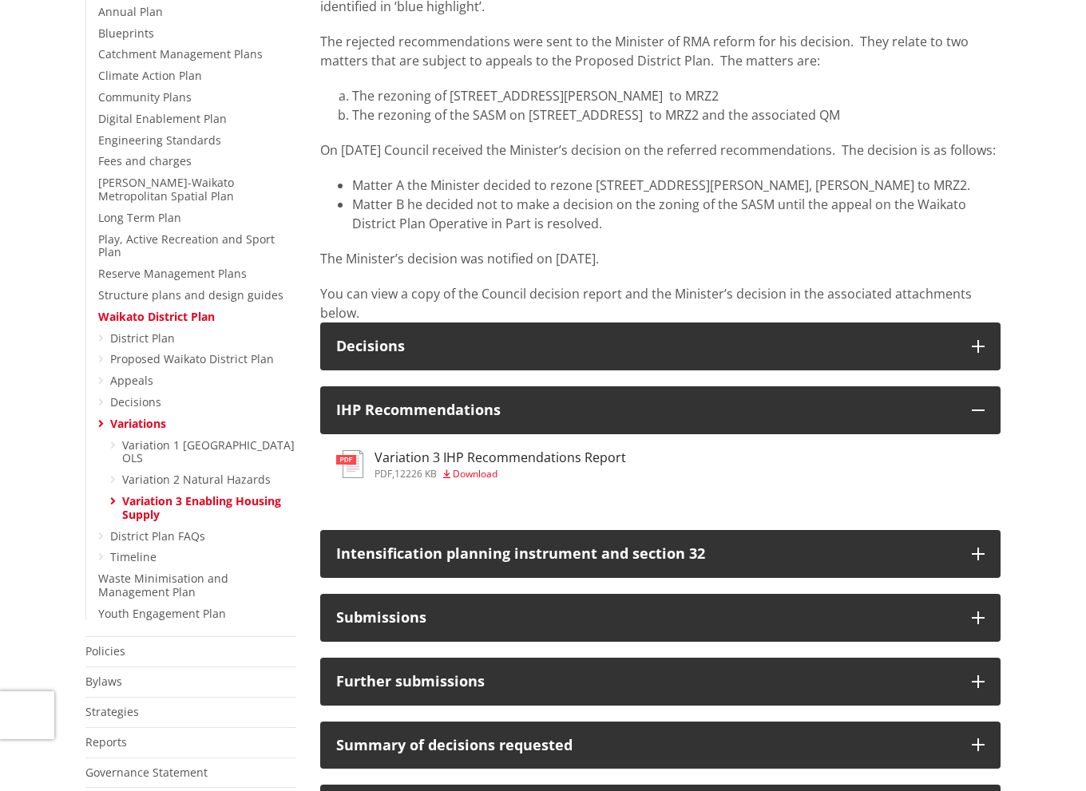
click at [490, 465] on h3 "Variation 3 IHP Recommendations Report" at bounding box center [500, 457] width 252 height 15
